Goal: Navigation & Orientation: Go to known website

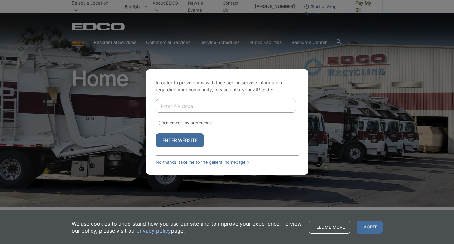
click at [187, 107] on input "Enter ZIP Code" at bounding box center [226, 106] width 140 height 14
type input "92024"
click at [157, 122] on input "Remember my preference" at bounding box center [158, 123] width 4 height 4
checkbox input "true"
click at [172, 139] on button "Enter Website" at bounding box center [180, 140] width 48 height 14
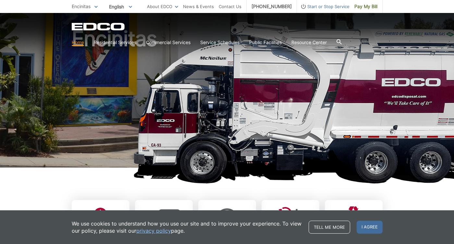
scroll to position [46, 0]
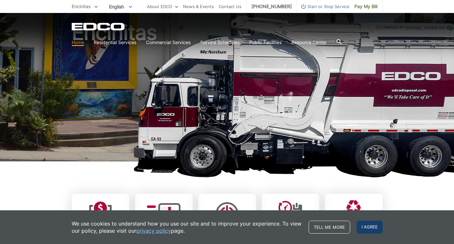
click at [374, 227] on span "I agree" at bounding box center [370, 227] width 26 height 13
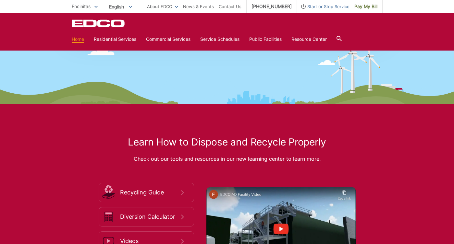
scroll to position [903, 0]
